Goal: Navigation & Orientation: Find specific page/section

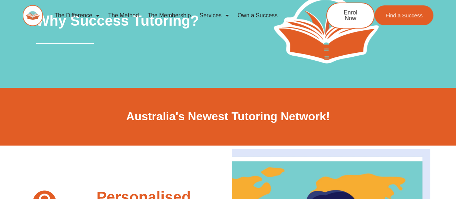
click at [81, 14] on link "The Difference" at bounding box center [77, 15] width 54 height 17
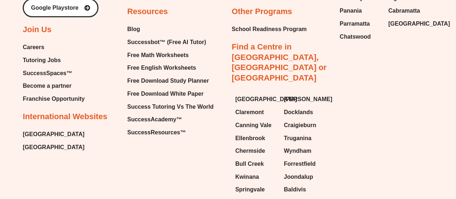
scroll to position [2449, 0]
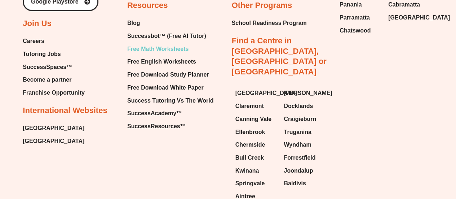
click at [159, 47] on span "Free Math Worksheets" at bounding box center [157, 49] width 61 height 11
